Goal: Information Seeking & Learning: Find specific page/section

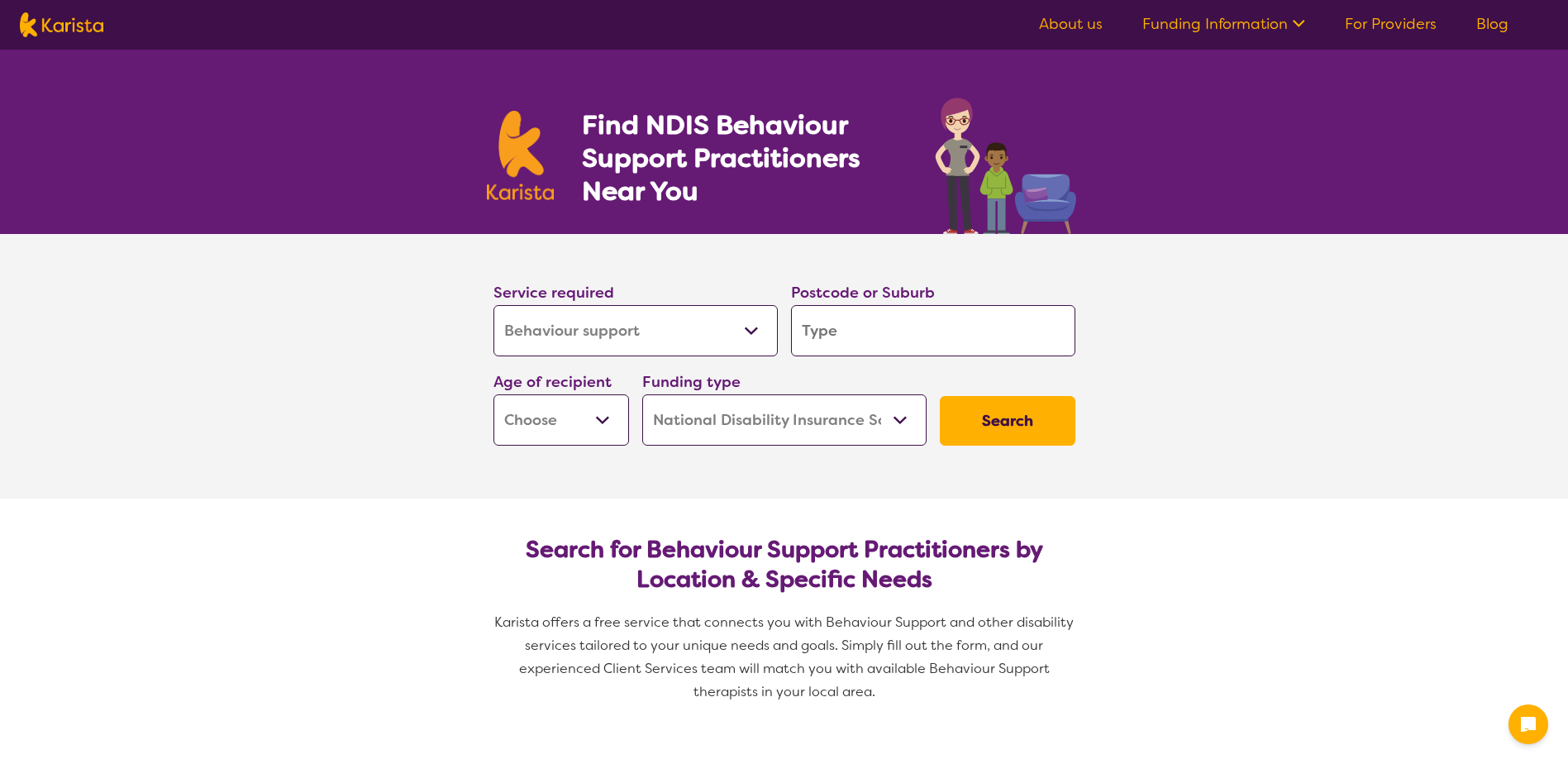
select select "Behaviour support"
select select "NDIS"
select select "Behaviour support"
select select "NDIS"
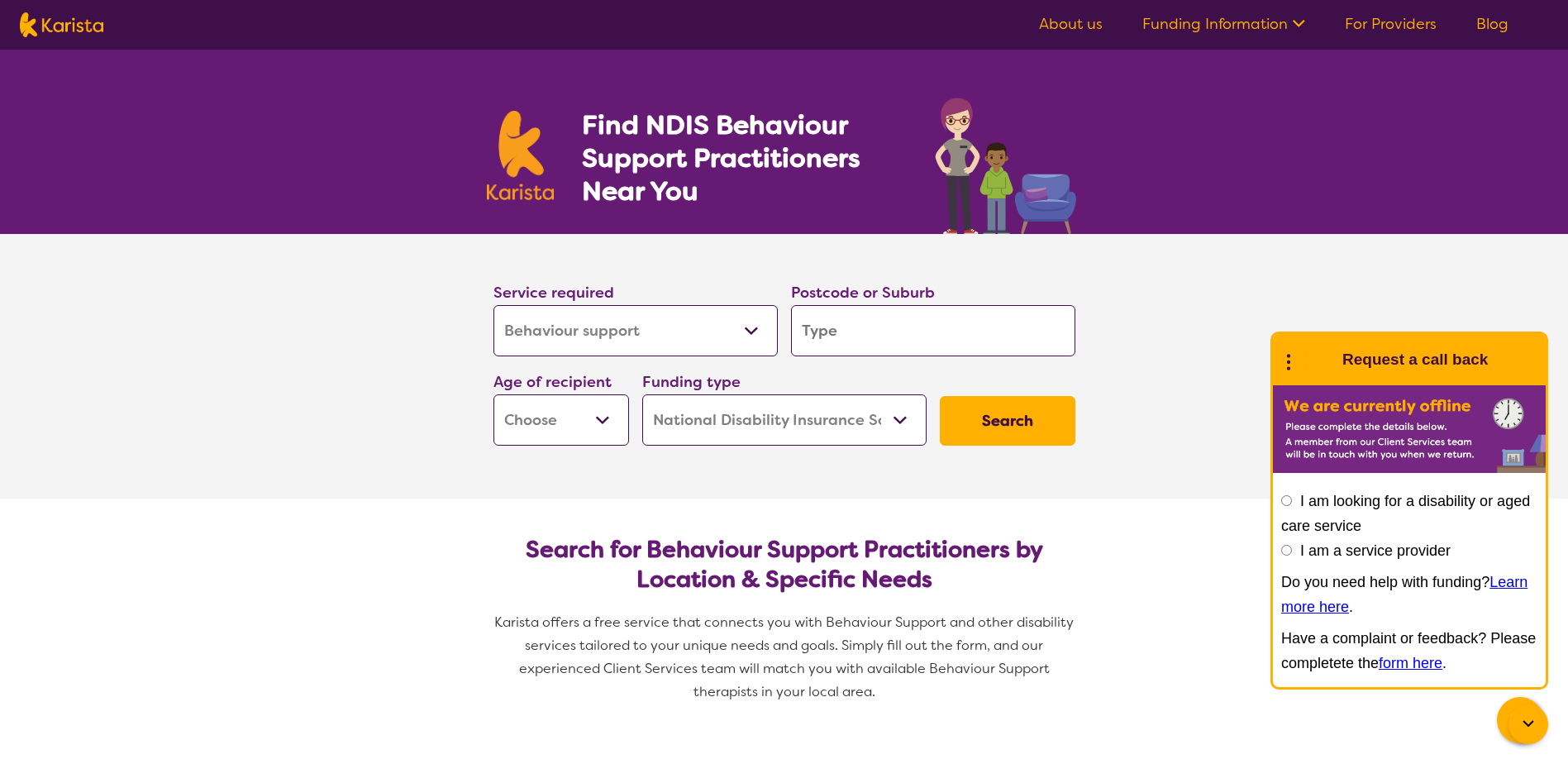
click at [735, 324] on select "Allied Health Assistant Assessment ([MEDICAL_DATA] or [MEDICAL_DATA]) Behaviour…" at bounding box center [636, 330] width 285 height 51
click at [717, 330] on select "Allied Health Assistant Assessment ([MEDICAL_DATA] or [MEDICAL_DATA]) Behaviour…" at bounding box center [636, 330] width 285 height 51
click at [848, 323] on input "search" at bounding box center [934, 330] width 285 height 51
type input "3"
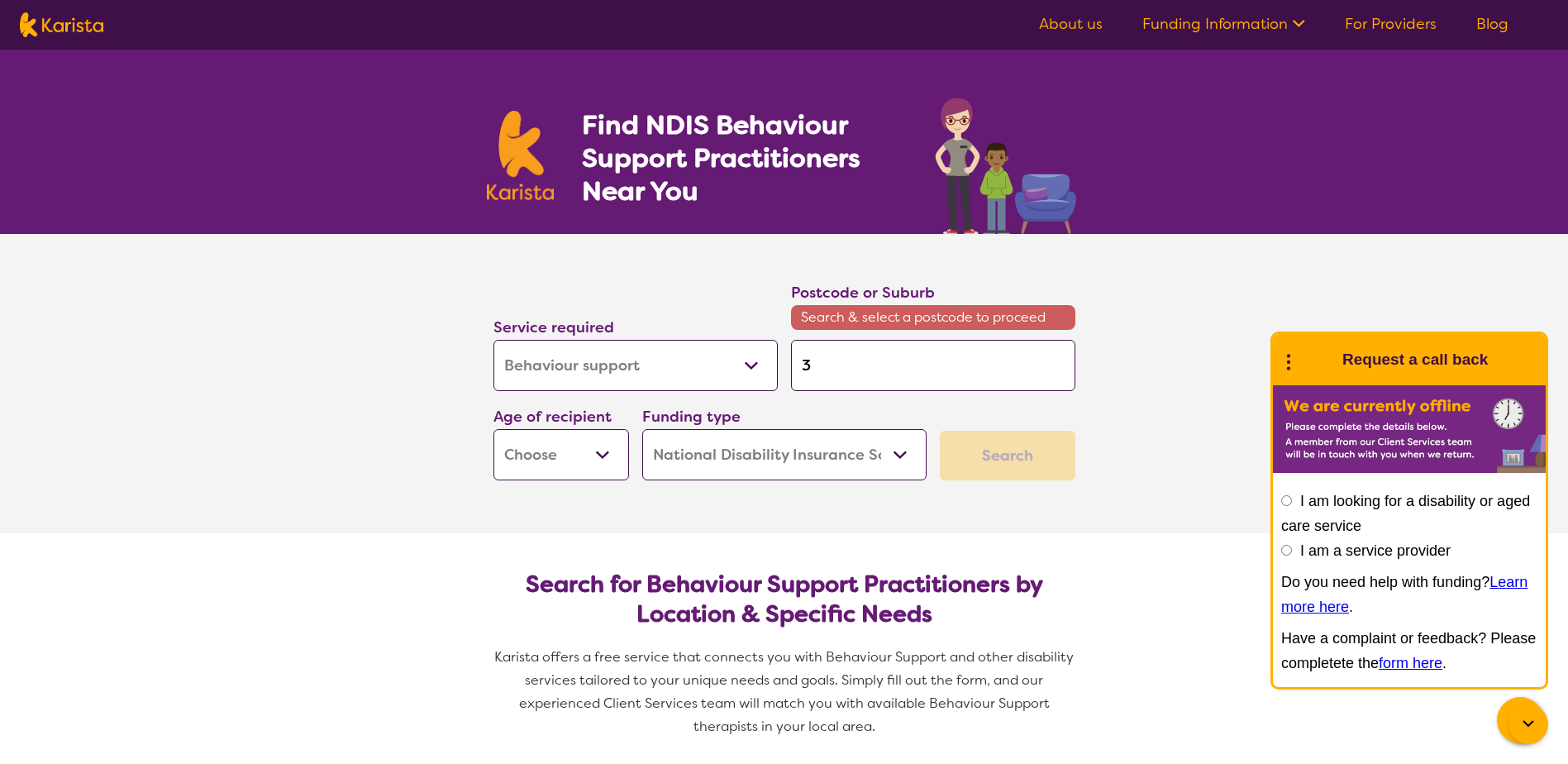
type input "39"
type input "391"
type input "3912"
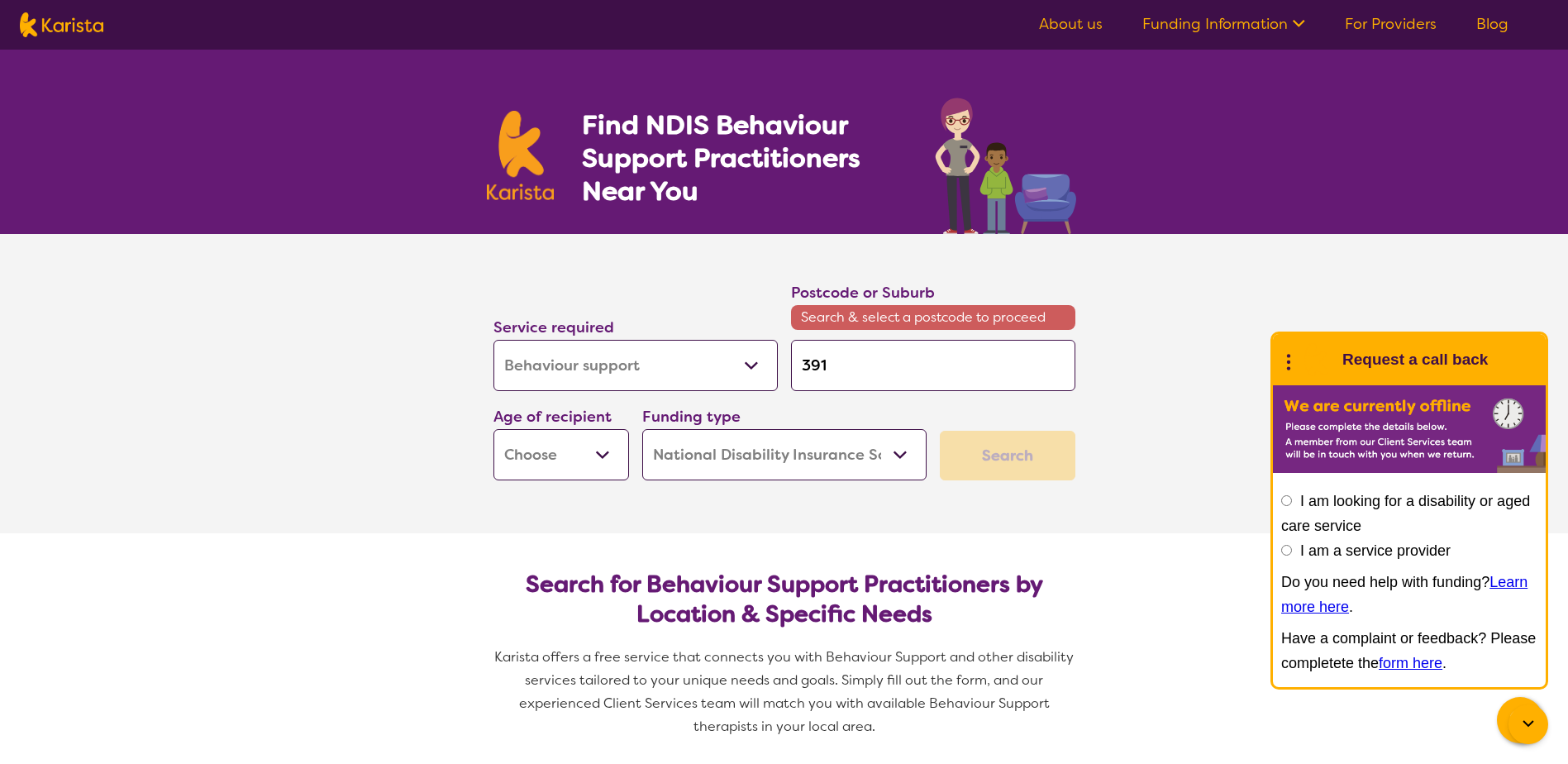
type input "3912"
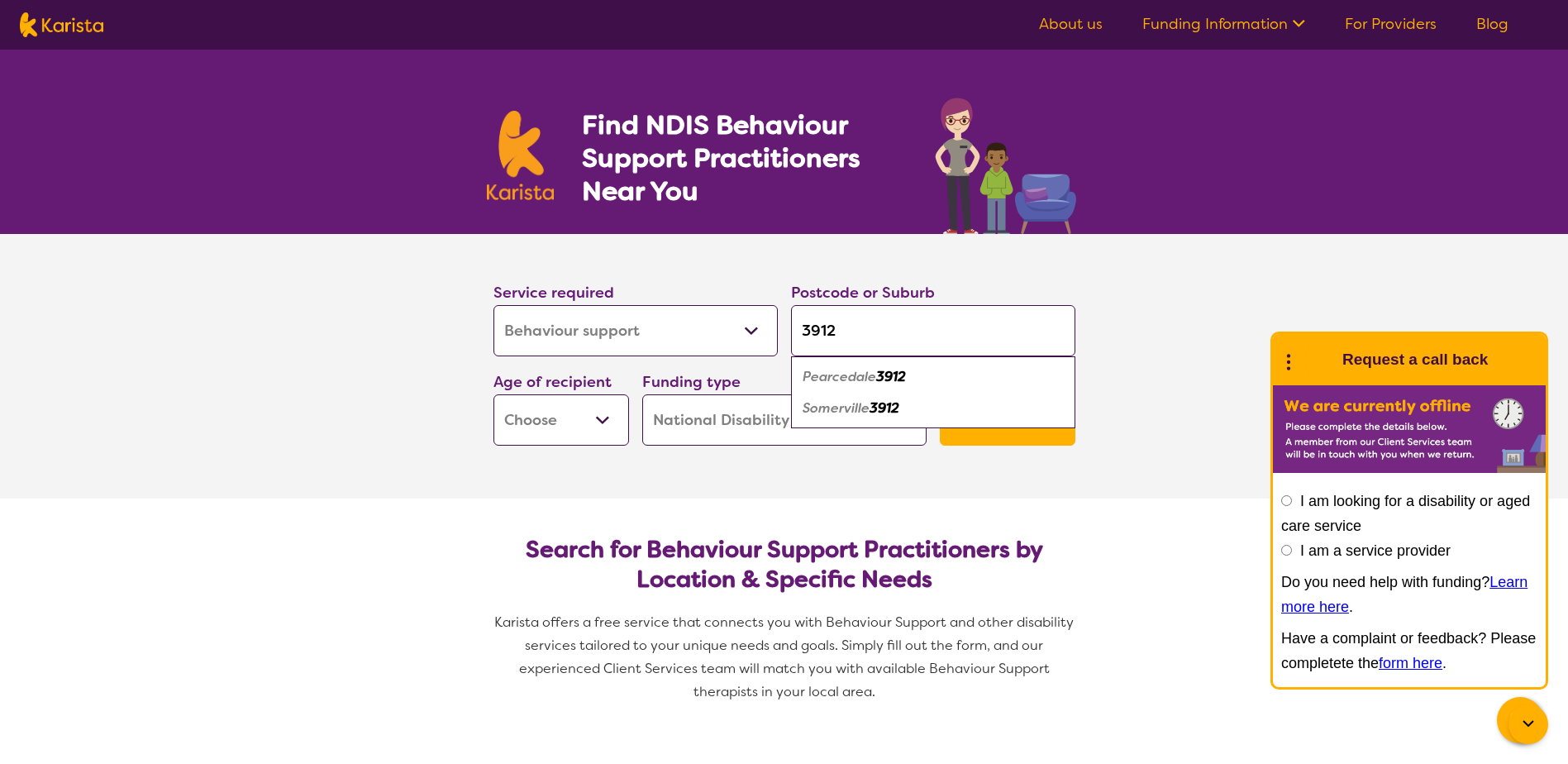
type input "3912"
click at [845, 412] on em "Somerville" at bounding box center [836, 408] width 67 height 18
click at [579, 421] on select "Early Childhood - 0 to 9 Child - 10 to 11 Adolescent - 12 to 17 Adult - 18 to 6…" at bounding box center [561, 419] width 136 height 51
select select "EC"
click at [493, 394] on select "Early Childhood - 0 to 9 Child - 10 to 11 Adolescent - 12 to 17 Adult - 18 to 6…" at bounding box center [561, 419] width 136 height 51
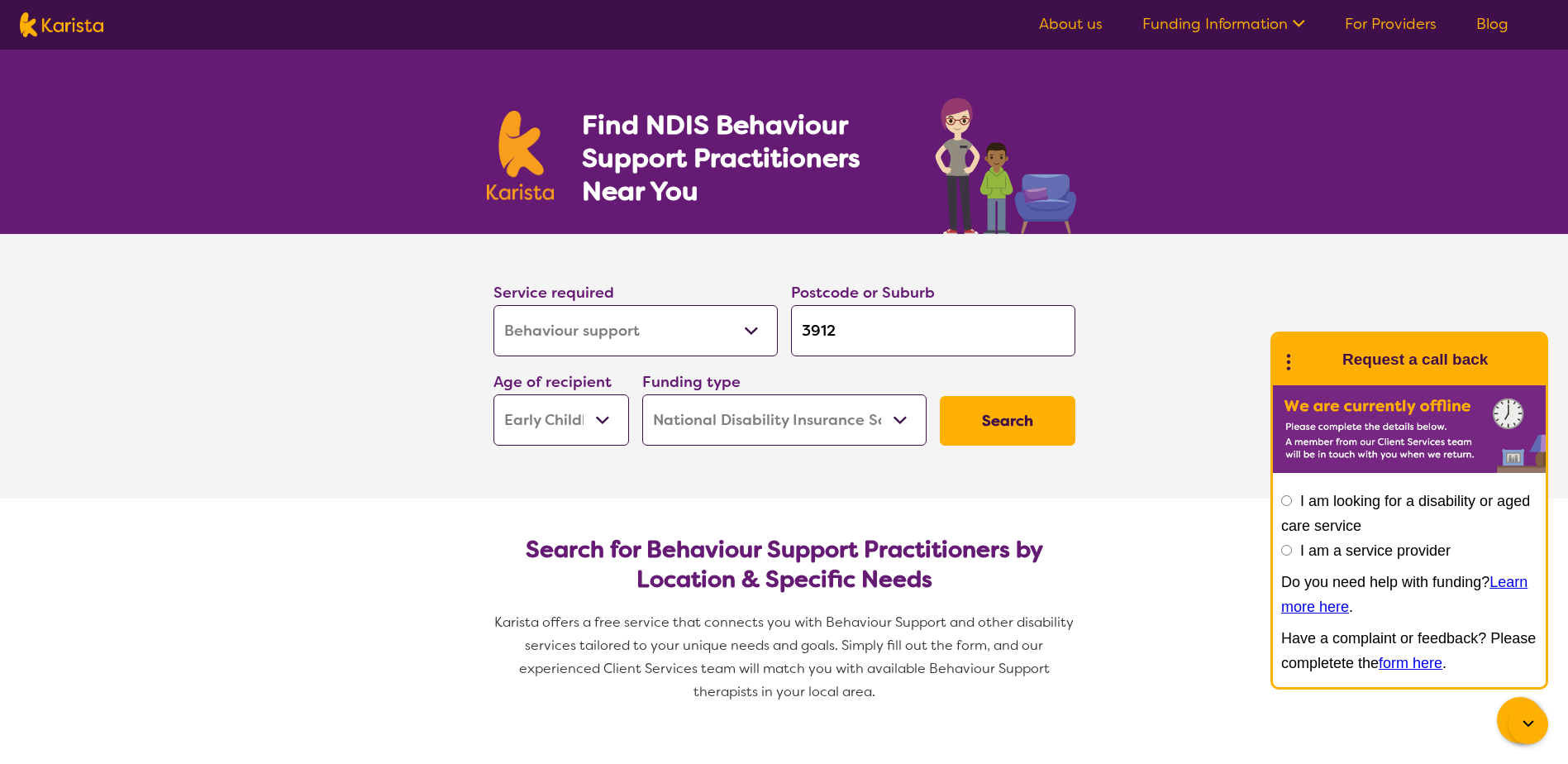
select select "EC"
click at [993, 416] on button "Search" at bounding box center [1007, 420] width 136 height 50
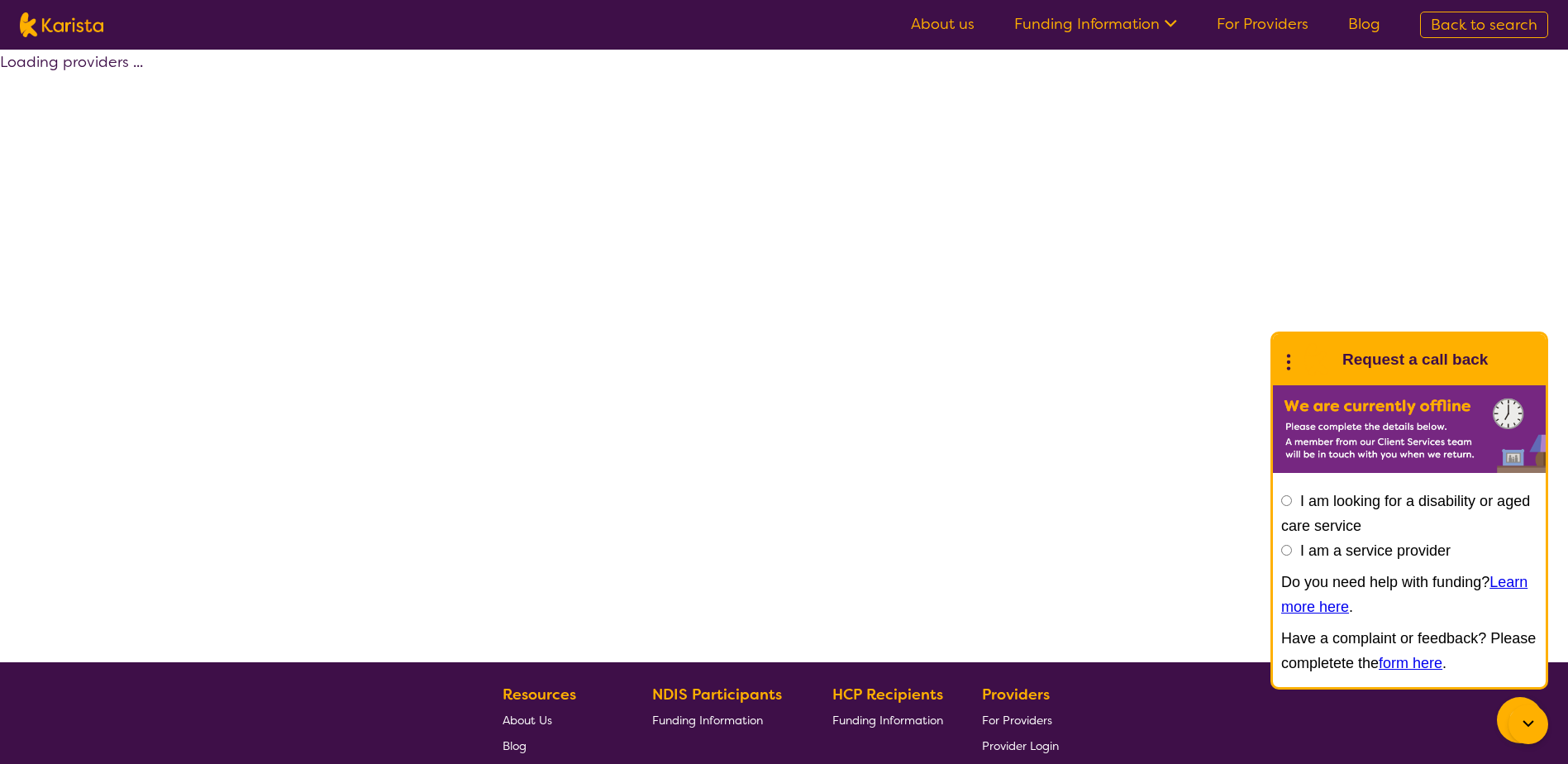
select select "by_score"
